Goal: Navigation & Orientation: Go to known website

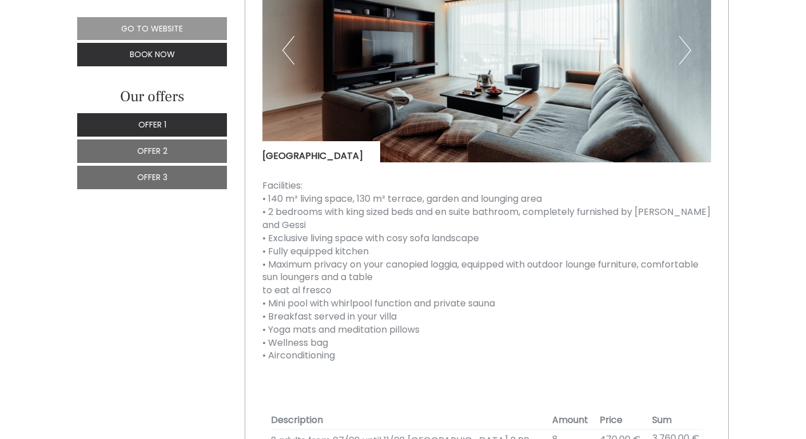
scroll to position [1092, 0]
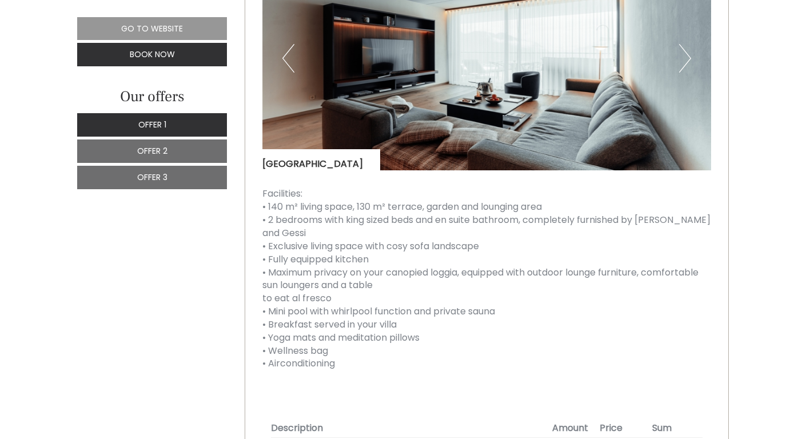
click at [685, 71] on button "Next" at bounding box center [685, 58] width 12 height 29
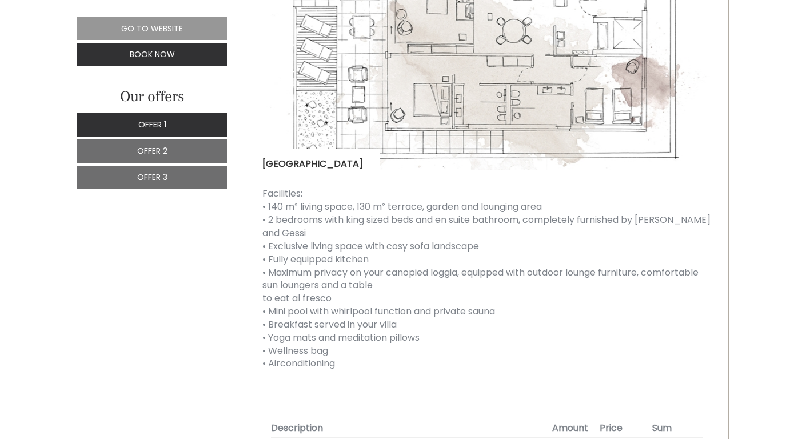
click at [685, 71] on button "Next" at bounding box center [685, 58] width 12 height 29
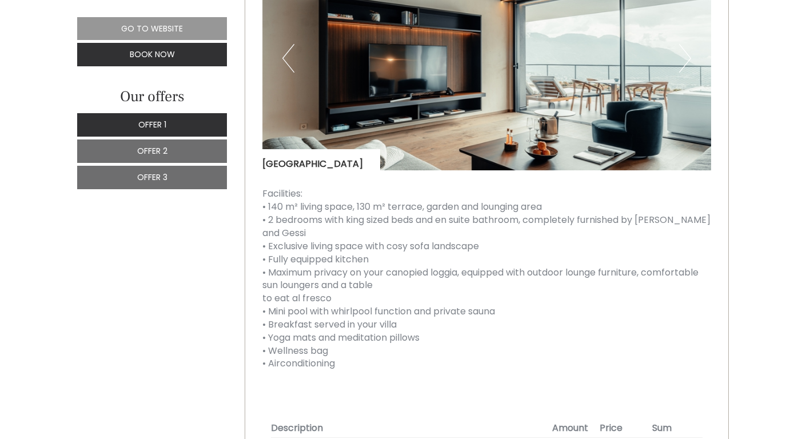
click at [685, 71] on button "Next" at bounding box center [685, 58] width 12 height 29
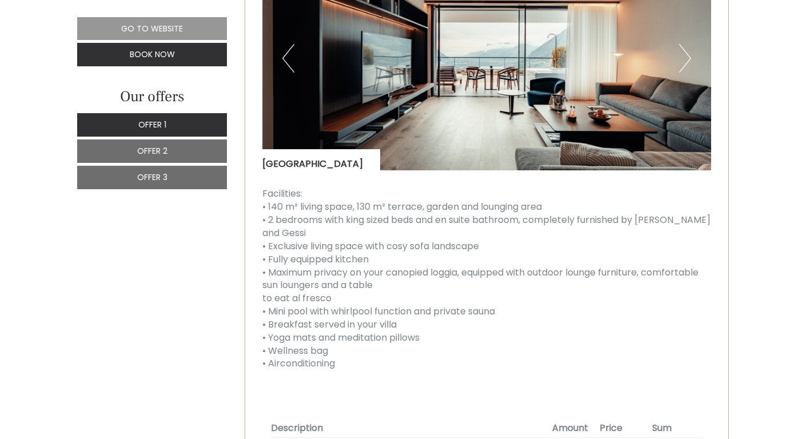
click at [685, 71] on button "Next" at bounding box center [685, 58] width 12 height 29
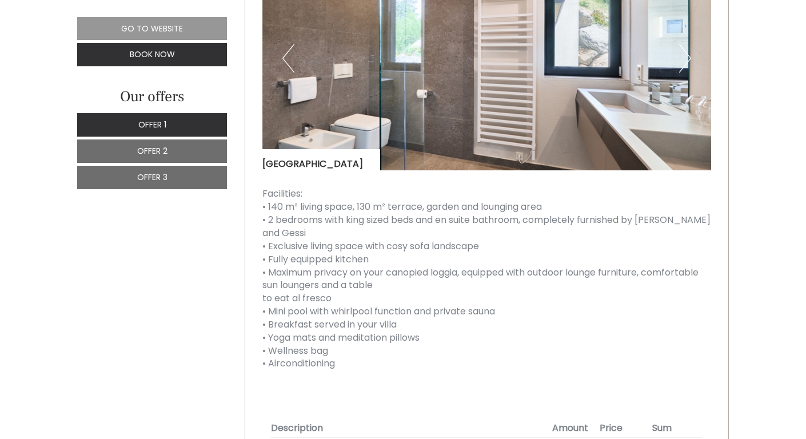
click at [685, 71] on button "Next" at bounding box center [685, 58] width 12 height 29
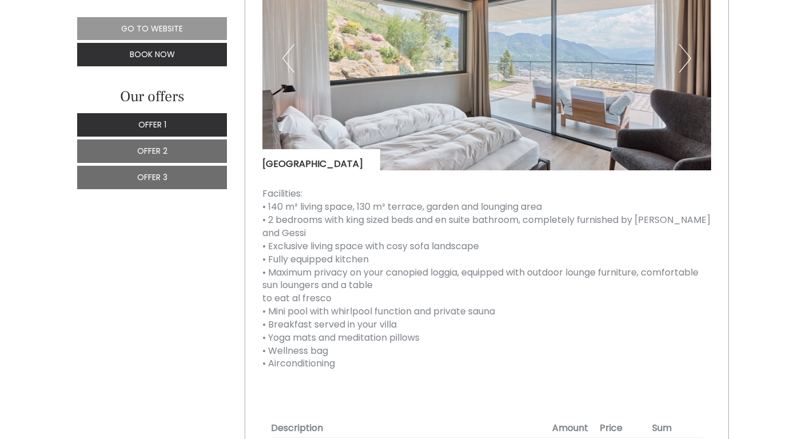
click at [685, 71] on button "Next" at bounding box center [685, 58] width 12 height 29
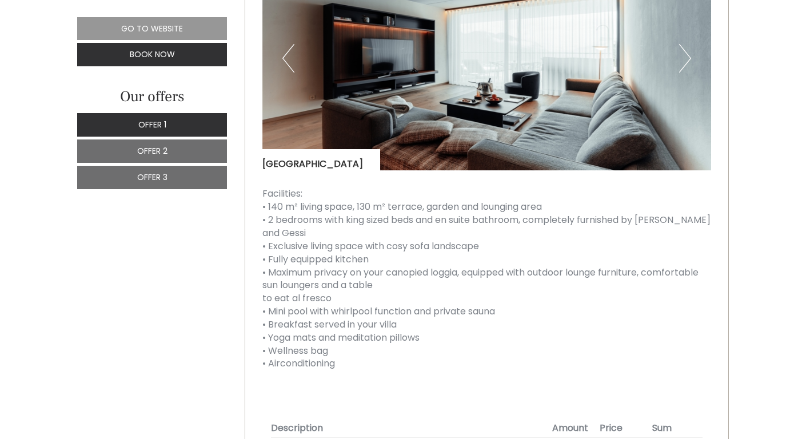
click at [685, 71] on button "Next" at bounding box center [685, 58] width 12 height 29
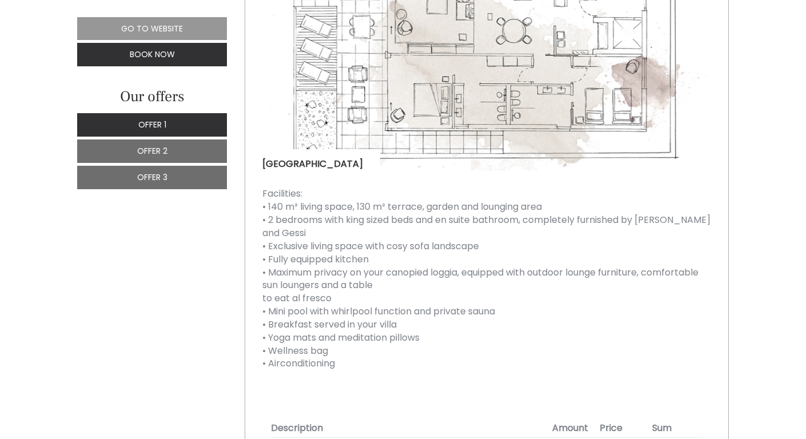
click at [685, 71] on button "Next" at bounding box center [685, 58] width 12 height 29
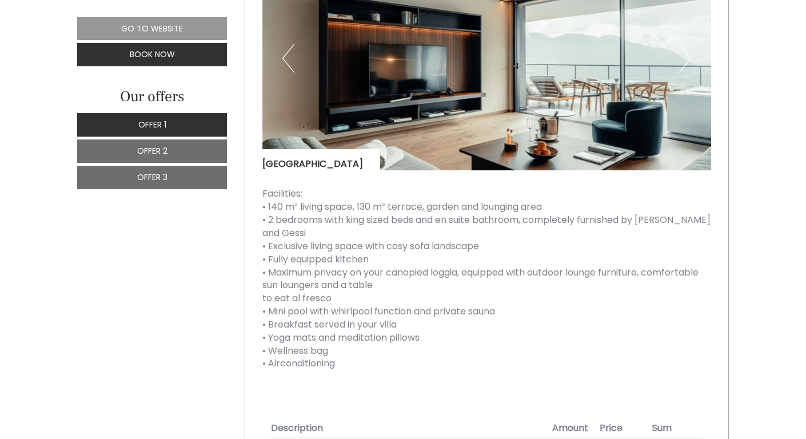
click at [685, 71] on button "Next" at bounding box center [685, 58] width 12 height 29
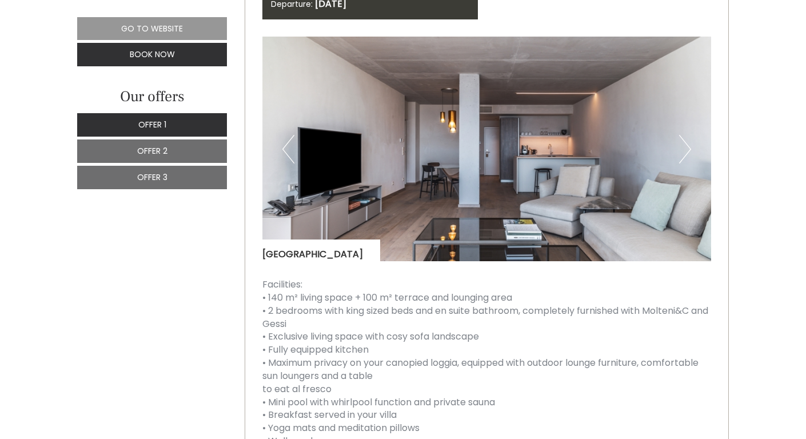
scroll to position [1841, 0]
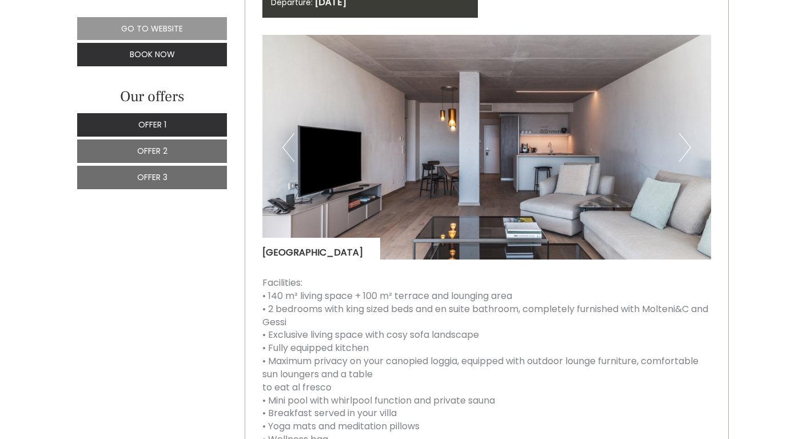
click at [681, 159] on button "Next" at bounding box center [685, 147] width 12 height 29
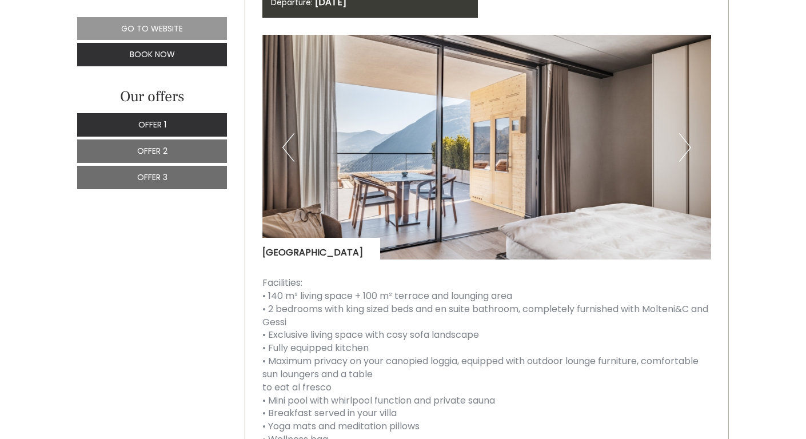
click at [681, 159] on button "Next" at bounding box center [685, 147] width 12 height 29
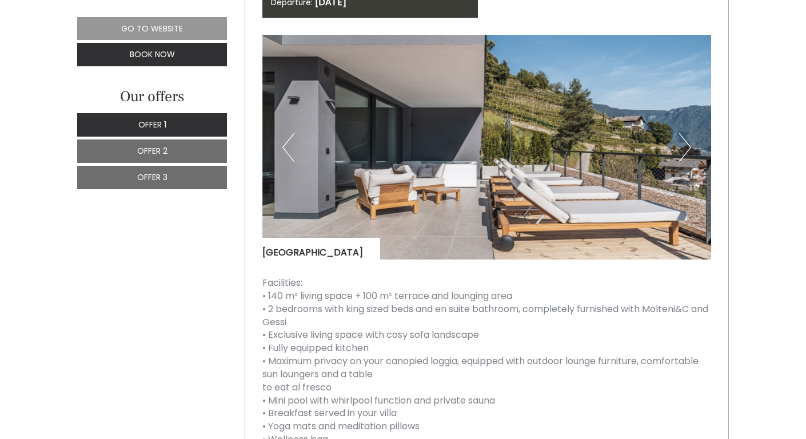
click at [681, 159] on button "Next" at bounding box center [685, 147] width 12 height 29
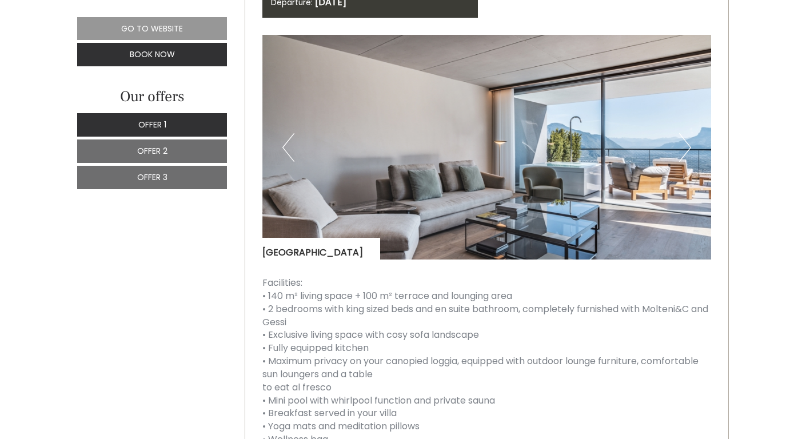
click at [681, 159] on button "Next" at bounding box center [685, 147] width 12 height 29
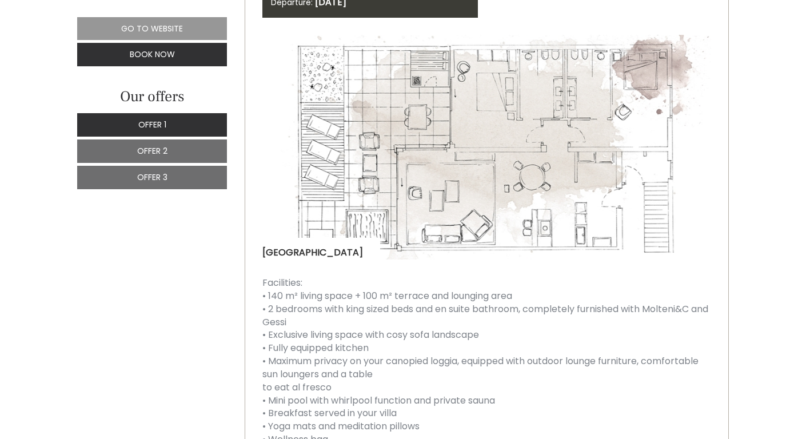
click at [681, 159] on button "Next" at bounding box center [685, 147] width 12 height 29
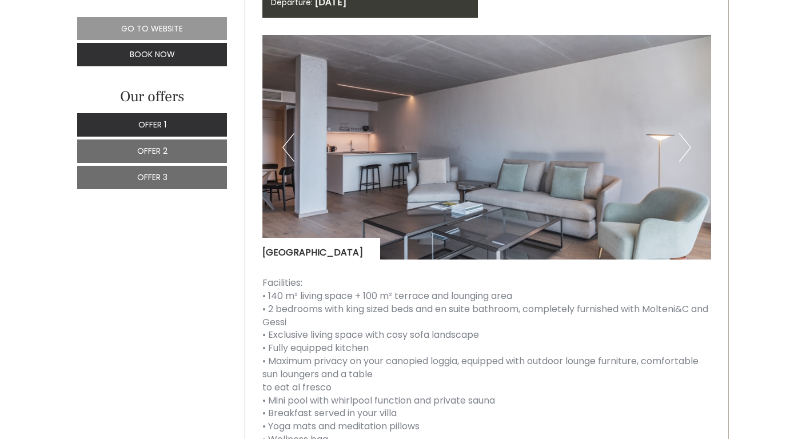
click at [681, 159] on button "Next" at bounding box center [685, 147] width 12 height 29
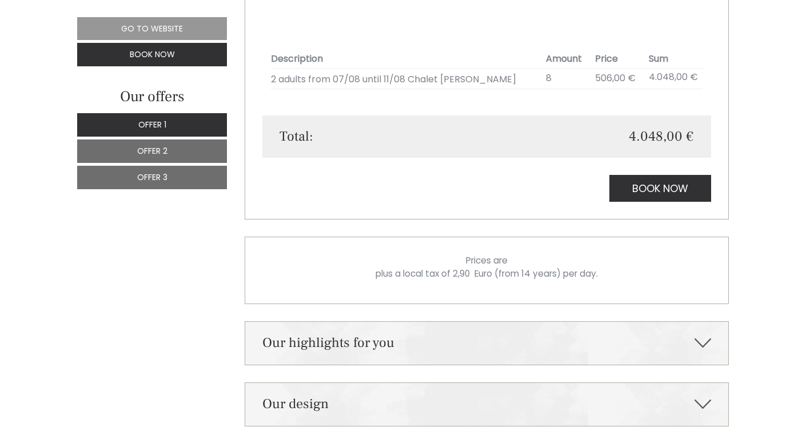
scroll to position [3371, 0]
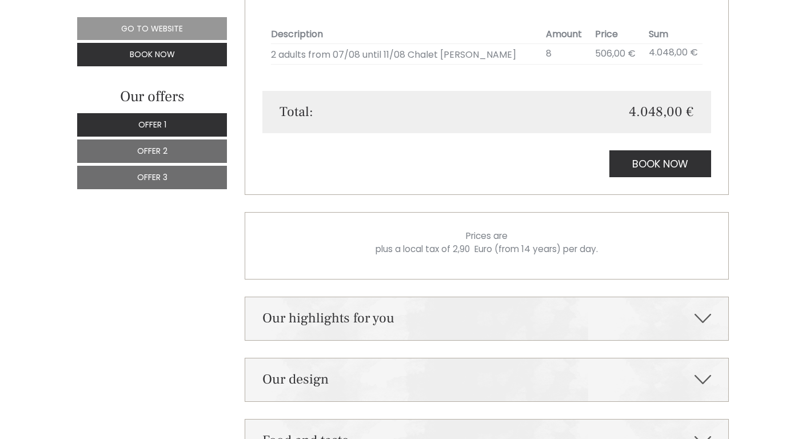
click at [591, 331] on div "Our highlights for you" at bounding box center [487, 318] width 484 height 43
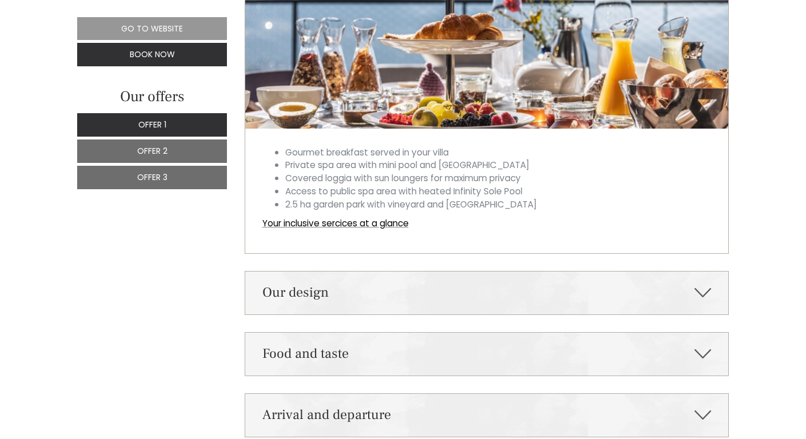
scroll to position [3826, 0]
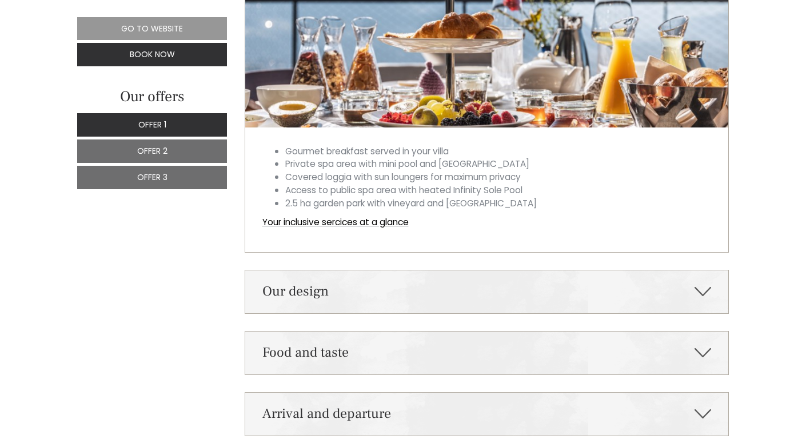
click at [568, 313] on div "Our design" at bounding box center [487, 291] width 484 height 43
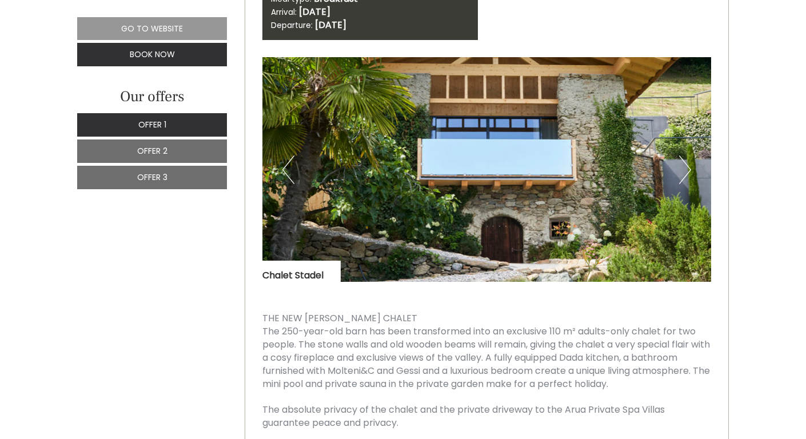
scroll to position [2597, 0]
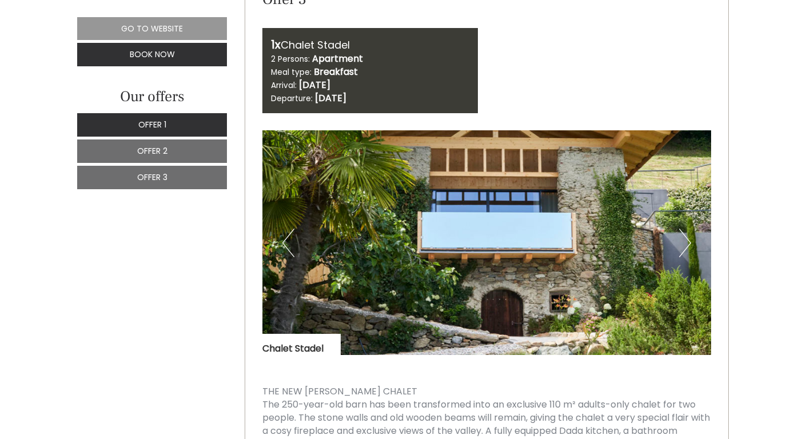
click at [683, 257] on button "Next" at bounding box center [685, 243] width 12 height 29
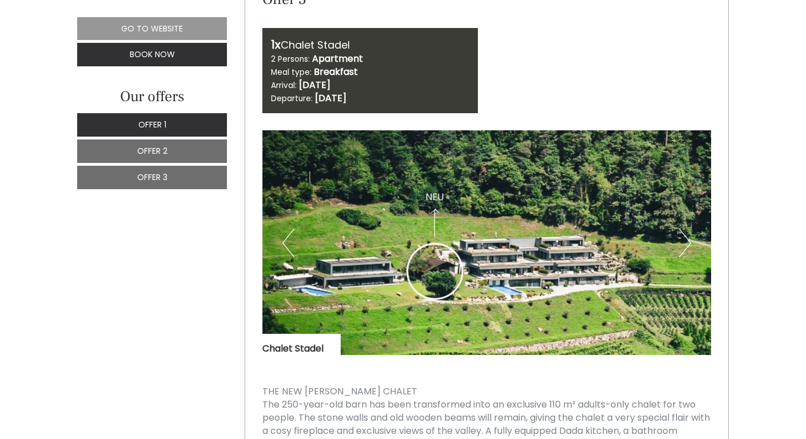
click at [683, 257] on button "Next" at bounding box center [685, 243] width 12 height 29
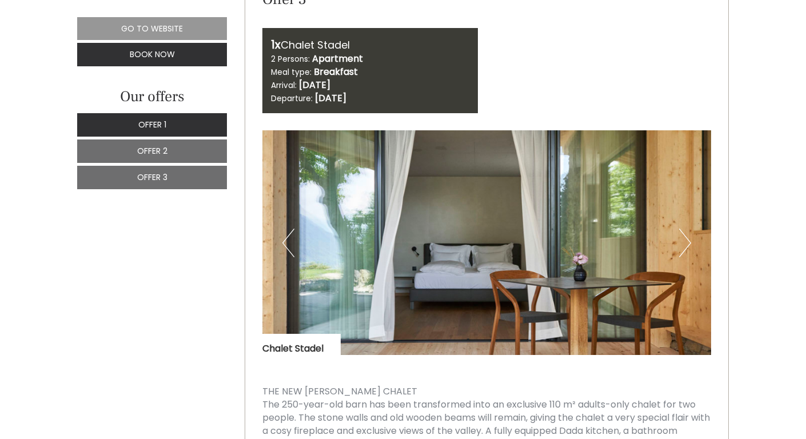
click at [290, 256] on button "Previous" at bounding box center [288, 243] width 12 height 29
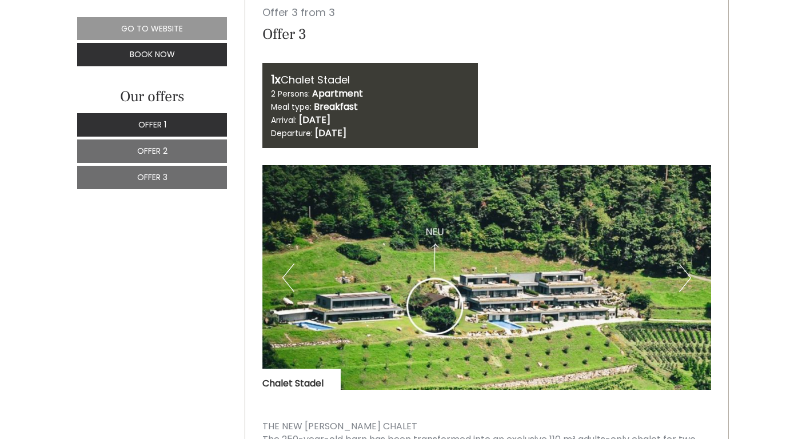
scroll to position [2566, 0]
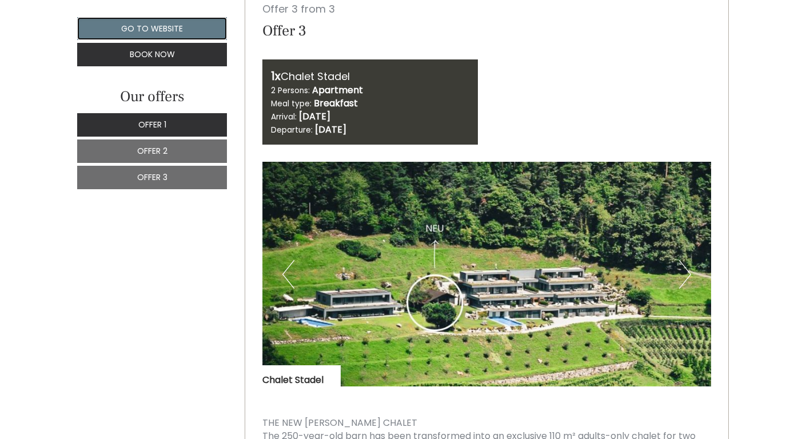
click at [174, 27] on link "Go to website" at bounding box center [152, 28] width 150 height 23
